Goal: Transaction & Acquisition: Book appointment/travel/reservation

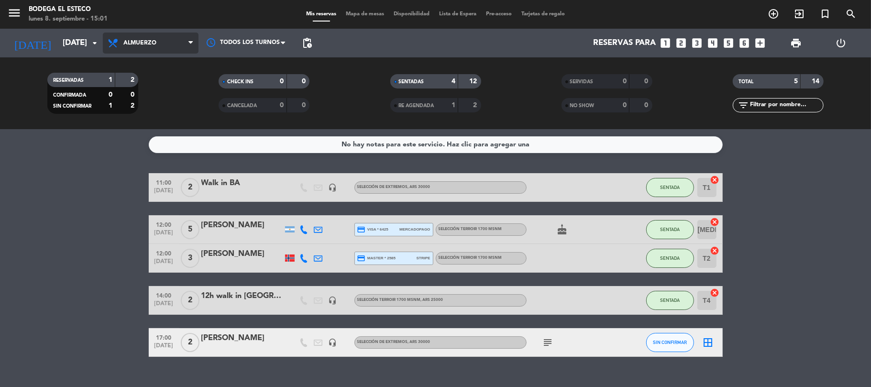
click at [129, 46] on span "Almuerzo" at bounding box center [139, 43] width 33 height 7
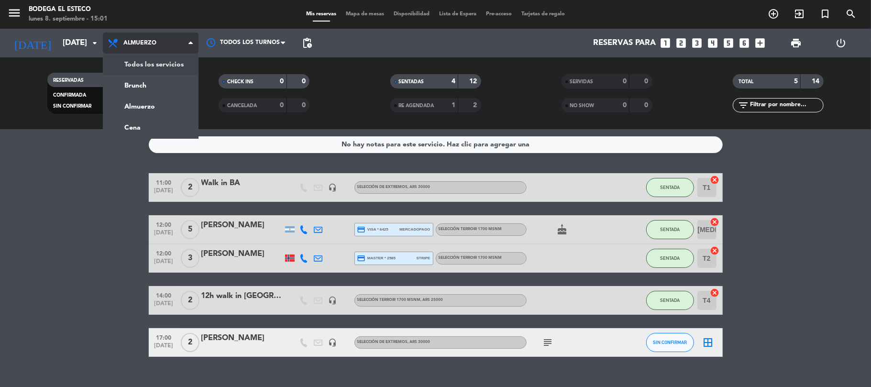
click at [138, 67] on div "menu Bodega El Esteco [DATE] 8. septiembre - 15:01 Mis reservas Mapa de mesas D…" at bounding box center [435, 64] width 871 height 129
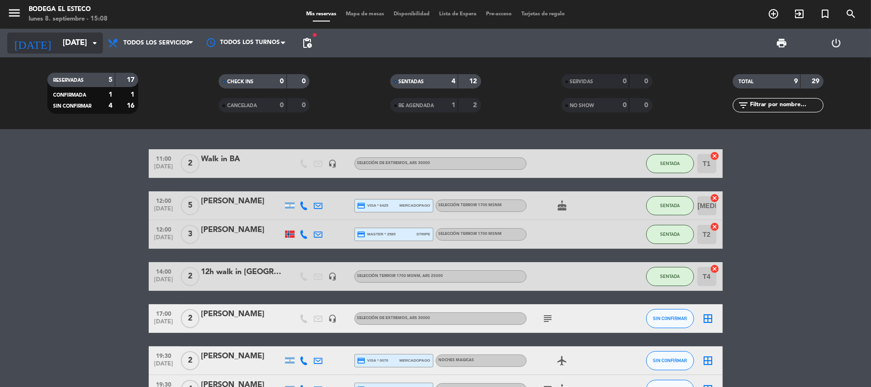
click at [62, 46] on input "[DATE]" at bounding box center [109, 43] width 103 height 19
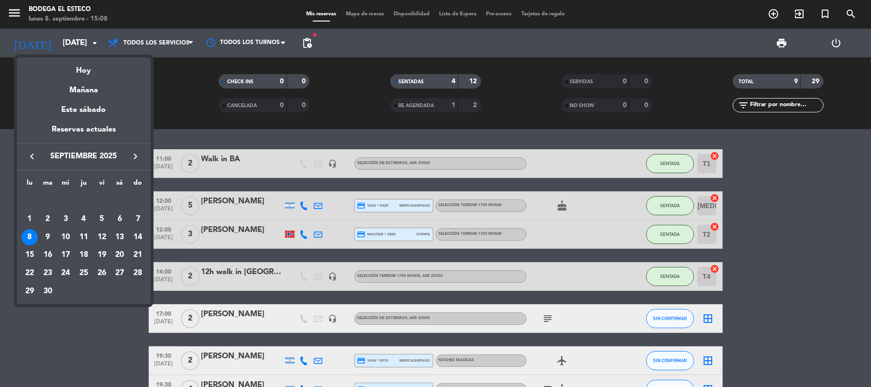
click at [136, 272] on div "28" at bounding box center [138, 273] width 16 height 16
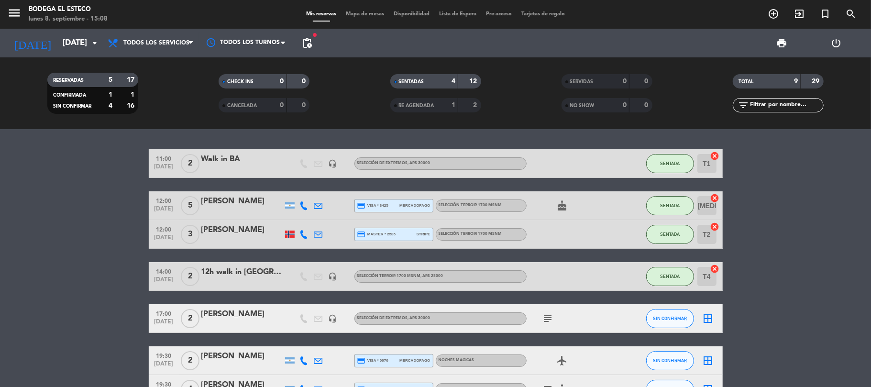
type input "[DATE]"
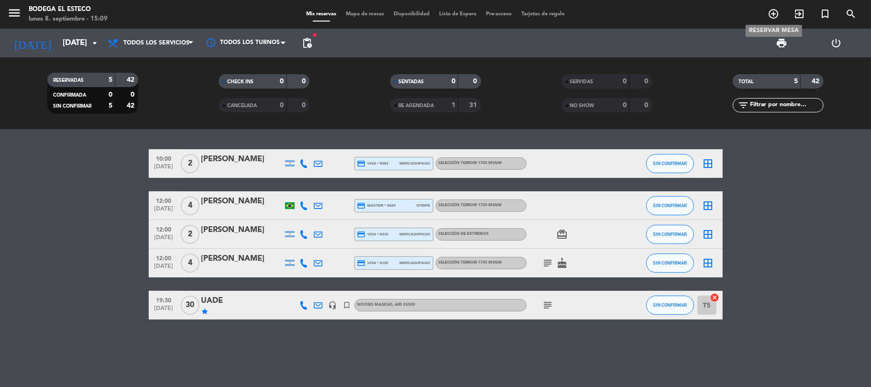
click at [771, 12] on icon "add_circle_outline" at bounding box center [772, 13] width 11 height 11
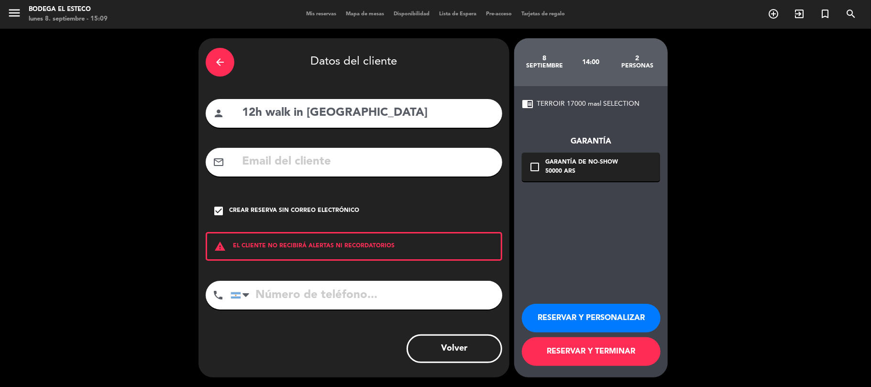
click at [220, 65] on icon "arrow_back" at bounding box center [219, 61] width 11 height 11
click at [0, 0] on icon "close" at bounding box center [0, 0] width 0 height 0
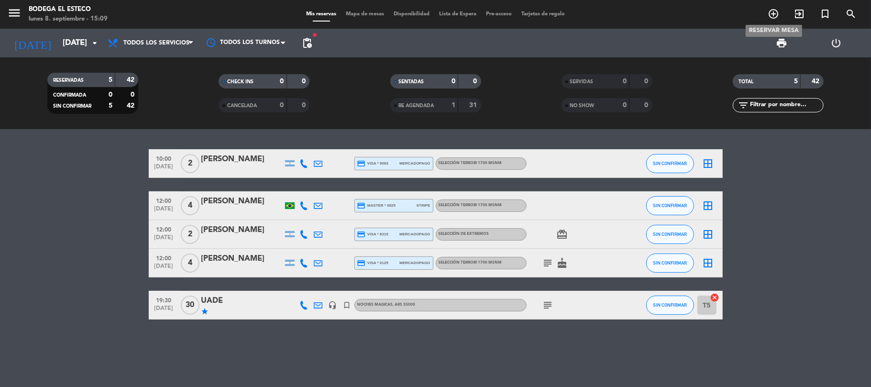
click at [768, 18] on icon "add_circle_outline" at bounding box center [772, 13] width 11 height 11
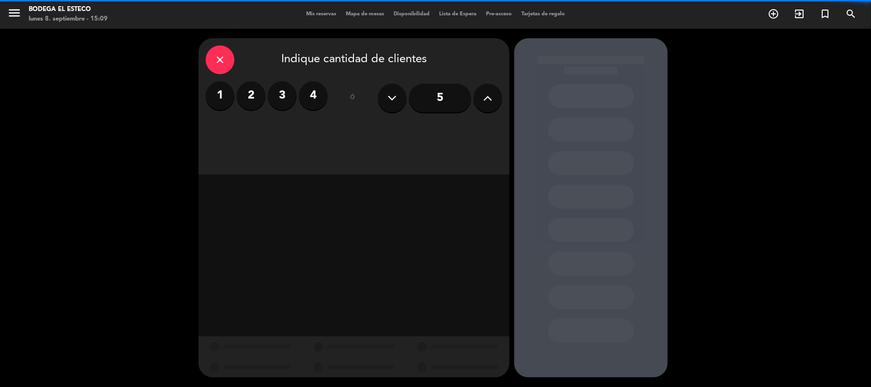
click at [248, 92] on label "2" at bounding box center [251, 95] width 29 height 29
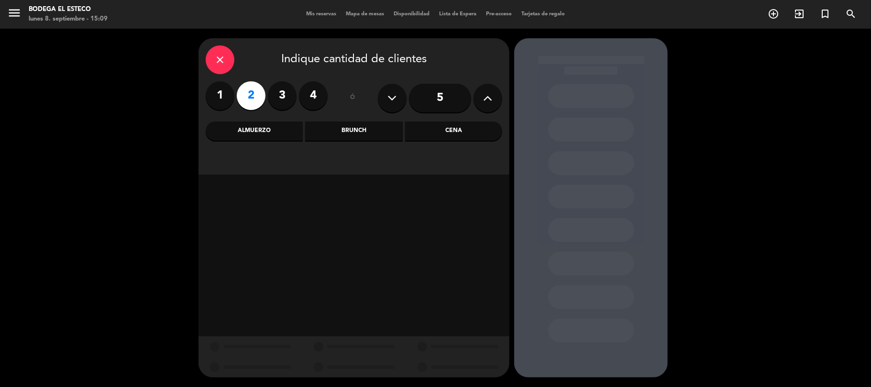
click at [255, 142] on div "close Indique cantidad de clientes 1 2 3 4 ó 5 Almuerzo Brunch Cena" at bounding box center [353, 106] width 311 height 136
click at [268, 138] on div "Almuerzo" at bounding box center [254, 130] width 97 height 19
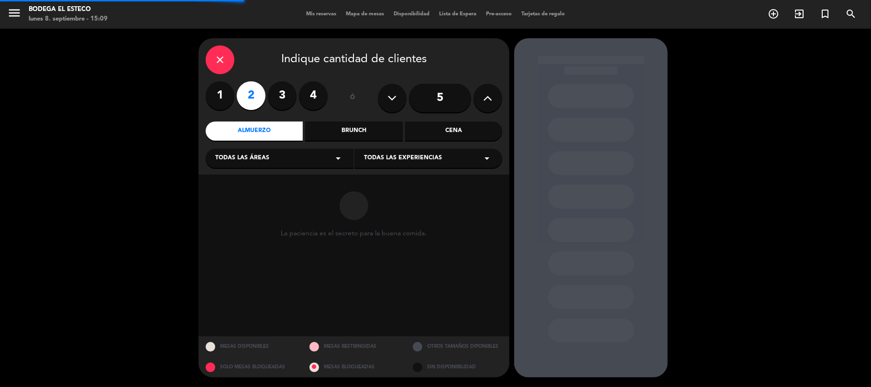
click at [373, 153] on div "Todas las experiencias arrow_drop_down" at bounding box center [428, 158] width 148 height 19
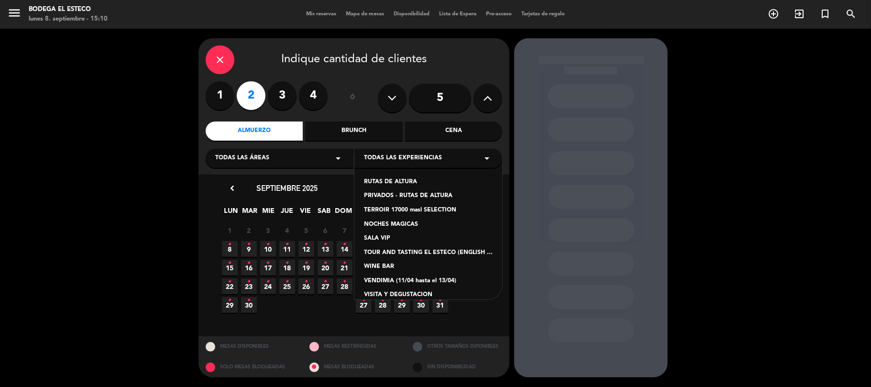
scroll to position [52, 0]
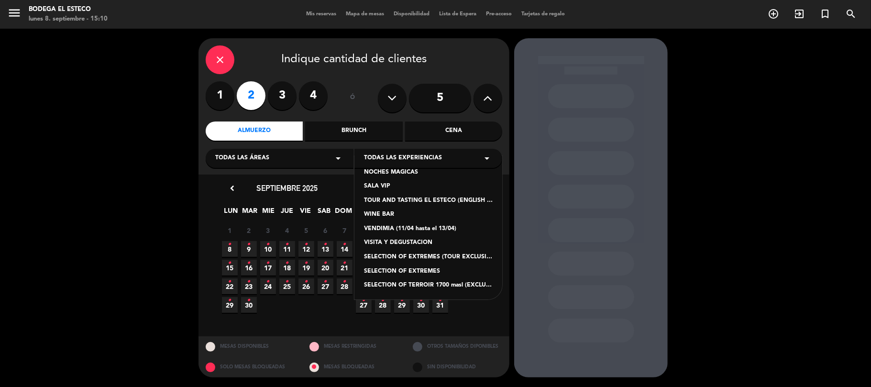
click at [410, 265] on div "RUTAS DE ALTURA PRIVADOS - RUTAS DE ALTURA TERROIR 17000 masl SELECTION NOCHES …" at bounding box center [428, 227] width 148 height 143
click at [410, 268] on div "SELECTION OF EXTREMES" at bounding box center [428, 272] width 129 height 10
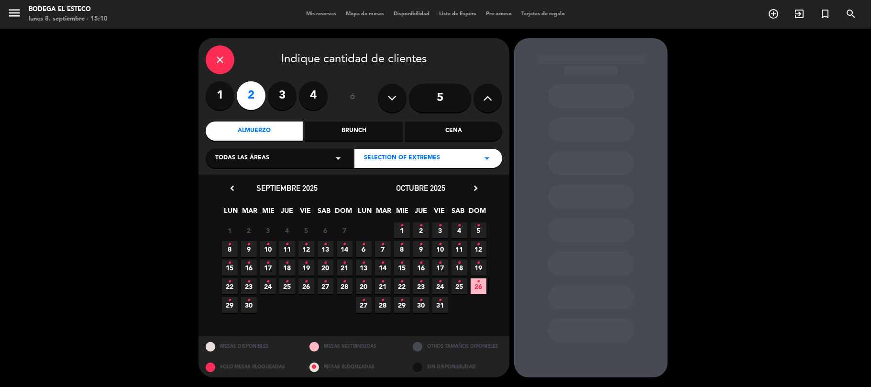
click at [343, 285] on icon "•" at bounding box center [344, 281] width 3 height 15
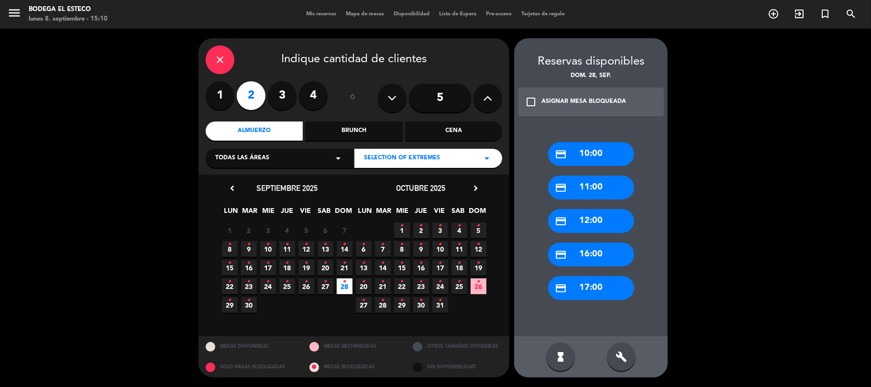
click at [594, 283] on div "credit_card 17:00" at bounding box center [591, 288] width 86 height 24
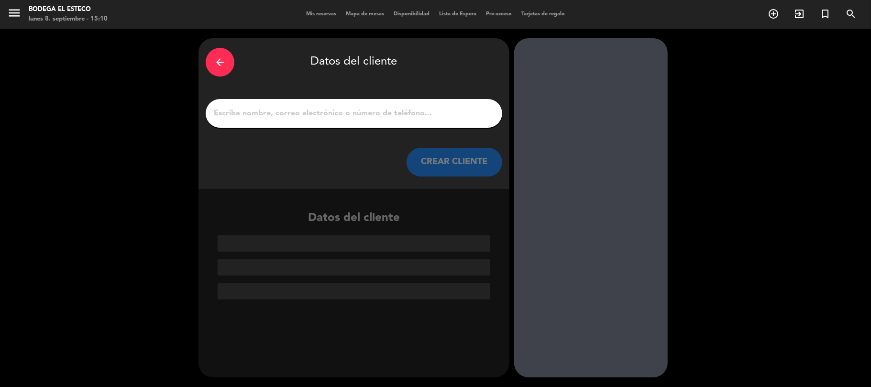
click at [294, 117] on input "1" at bounding box center [354, 113] width 282 height 13
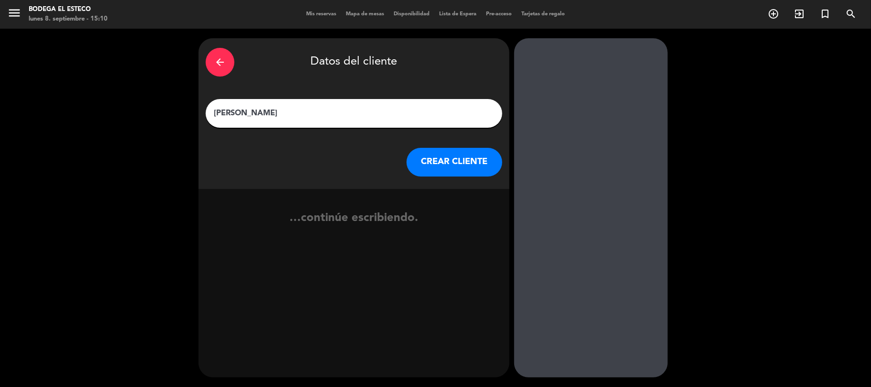
type input "[PERSON_NAME]"
click at [490, 173] on button "CREAR CLIENTE" at bounding box center [454, 162] width 96 height 29
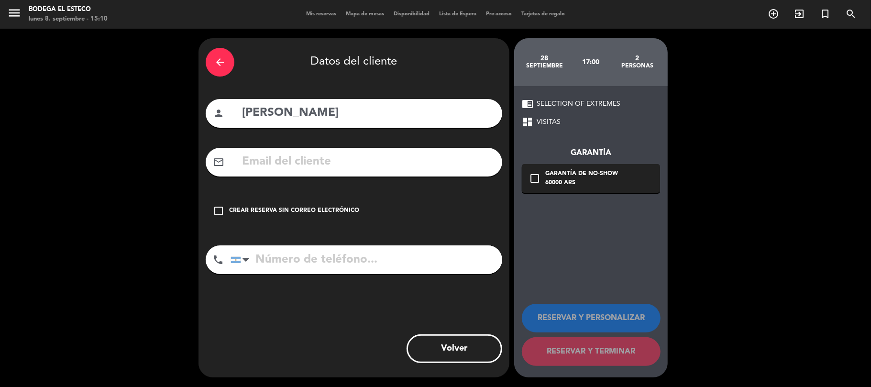
click at [419, 157] on input "text" at bounding box center [368, 162] width 254 height 20
paste input "[PERSON_NAME][EMAIL_ADDRESS][PERSON_NAME][DOMAIN_NAME]"
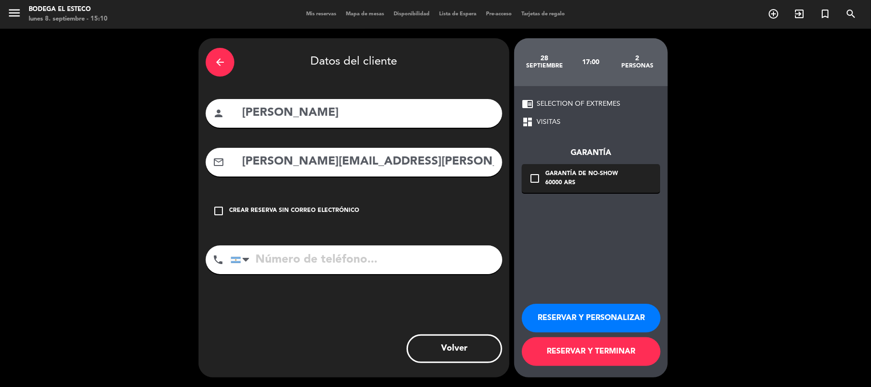
type input "[PERSON_NAME][EMAIL_ADDRESS][PERSON_NAME][DOMAIN_NAME]"
click at [345, 251] on input "tel" at bounding box center [366, 259] width 272 height 29
click at [593, 313] on button "RESERVAR Y PERSONALIZAR" at bounding box center [591, 318] width 139 height 29
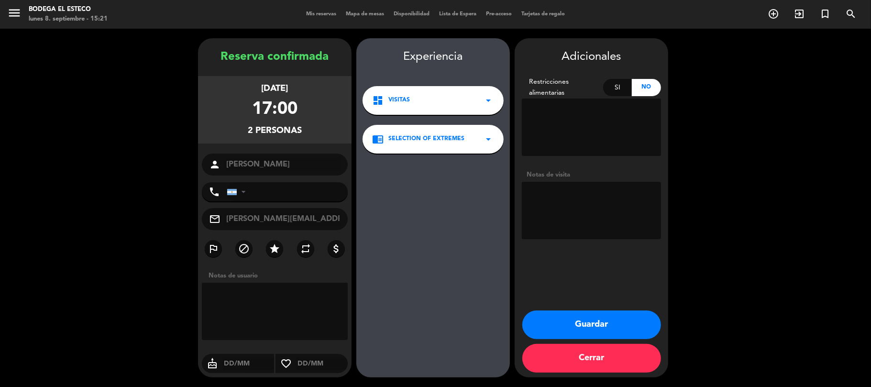
click at [258, 193] on div "phone [GEOGRAPHIC_DATA] +1 [GEOGRAPHIC_DATA] +44 [GEOGRAPHIC_DATA] ([GEOGRAPHIC…" at bounding box center [275, 191] width 146 height 19
click at [241, 185] on div "phone [GEOGRAPHIC_DATA] +1 [GEOGRAPHIC_DATA] +44 [GEOGRAPHIC_DATA] ([GEOGRAPHIC…" at bounding box center [275, 191] width 146 height 19
click at [231, 201] on input "tel" at bounding box center [287, 191] width 121 height 19
paste input "5491161243837"
click at [229, 201] on input "5491161243837" at bounding box center [287, 191] width 121 height 19
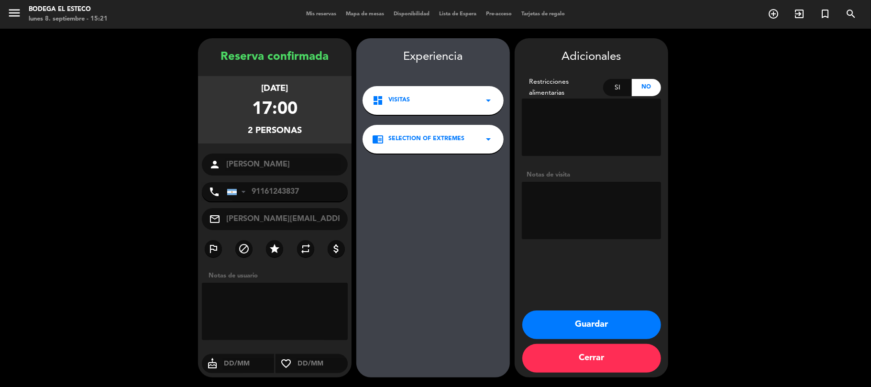
type input "91161243837"
click at [569, 210] on textarea at bounding box center [591, 210] width 139 height 57
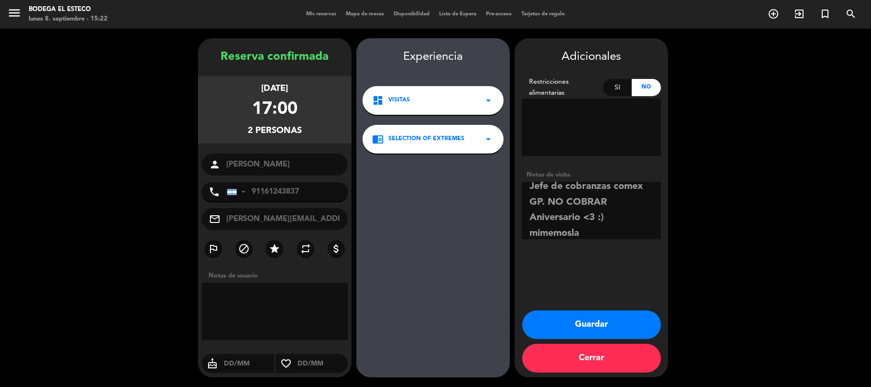
type textarea "Jefe de cobranzas comex GP. NO COBRAR Aniversario <3 :) mimemosla"
click at [269, 249] on icon "star" at bounding box center [274, 248] width 11 height 11
click at [579, 322] on button "Guardar" at bounding box center [591, 324] width 139 height 29
